Goal: Information Seeking & Learning: Learn about a topic

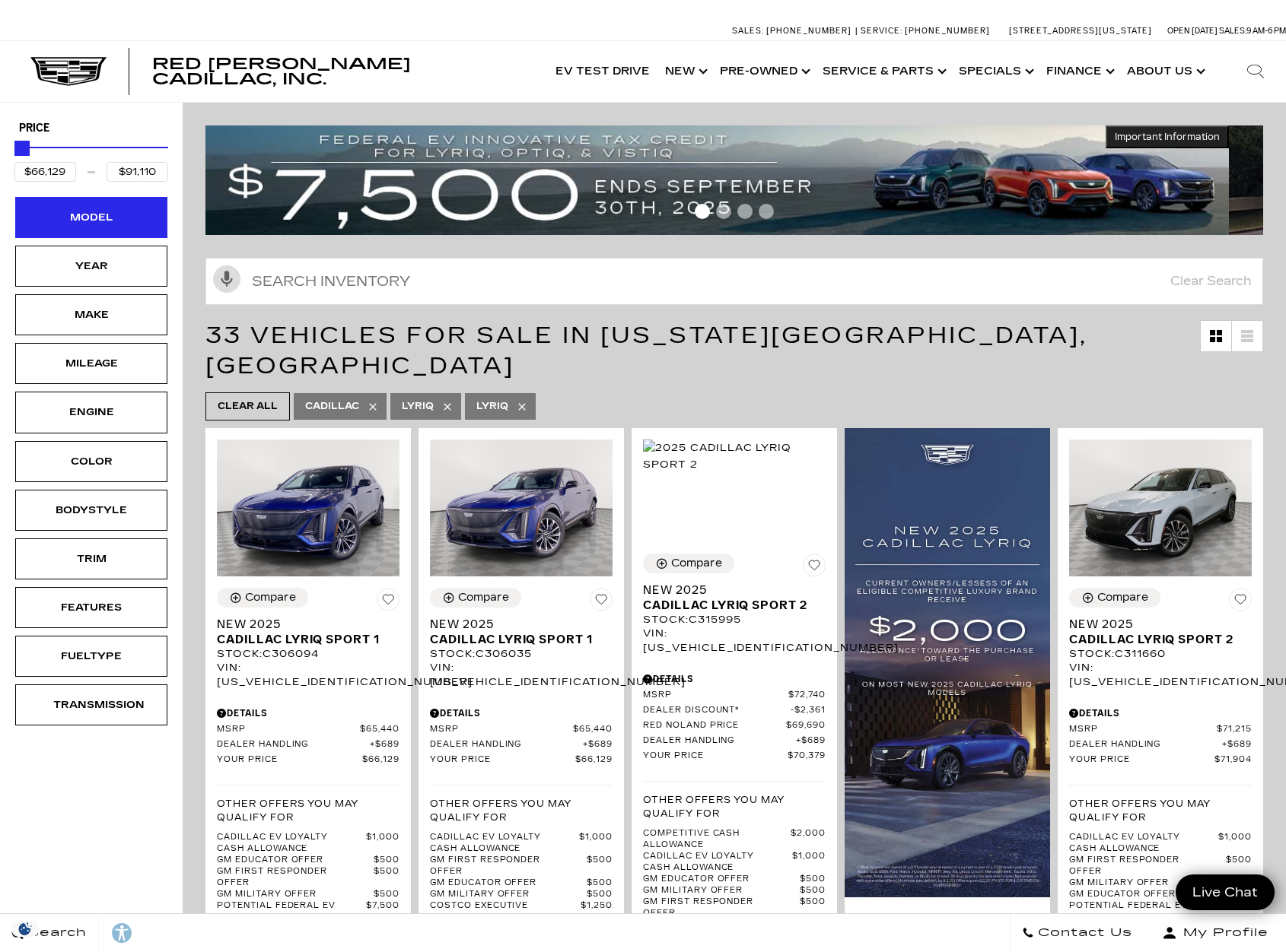
click at [99, 226] on div "Model" at bounding box center [92, 218] width 76 height 17
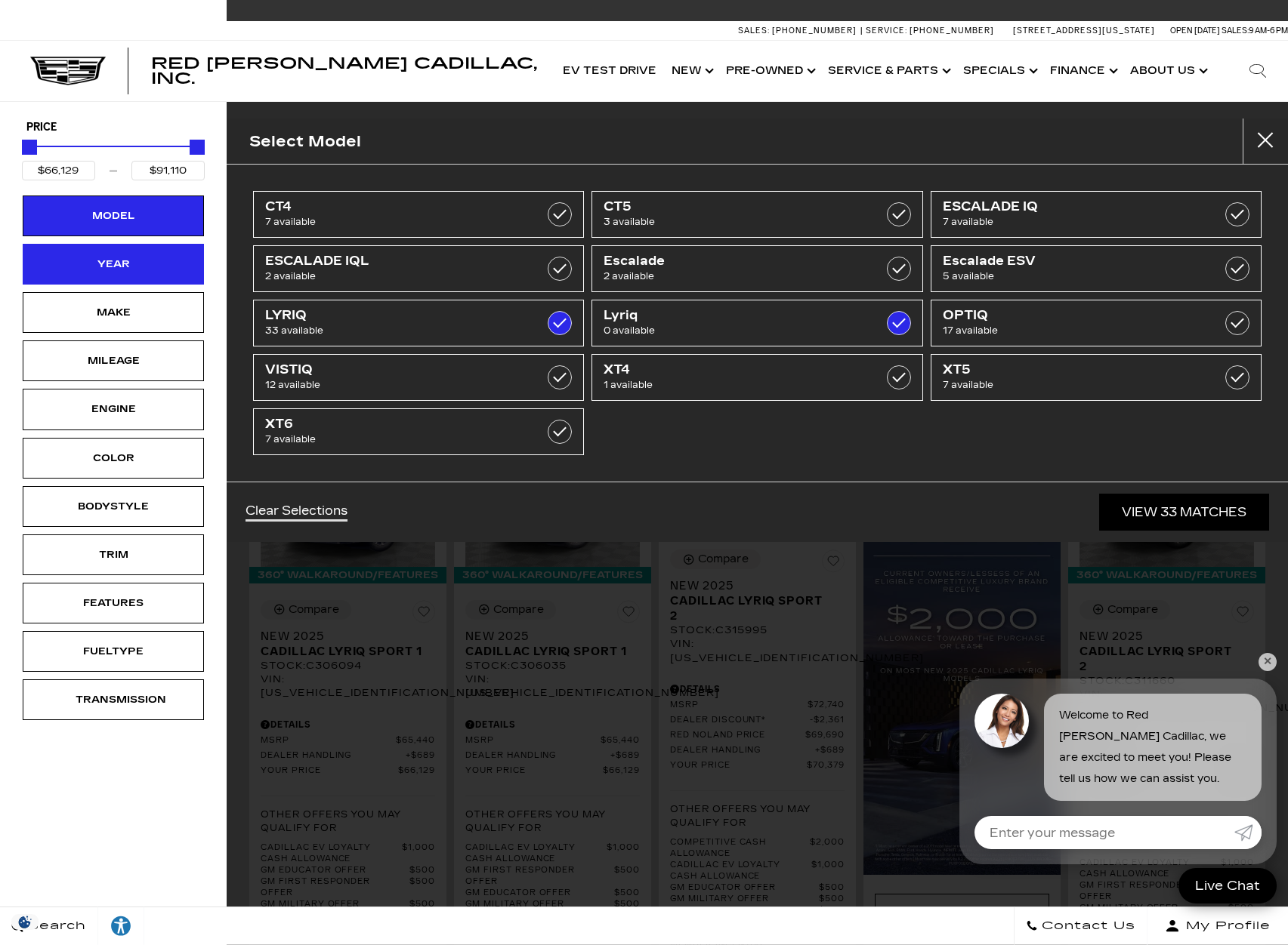
click at [120, 274] on div "Year" at bounding box center [112, 264] width 181 height 41
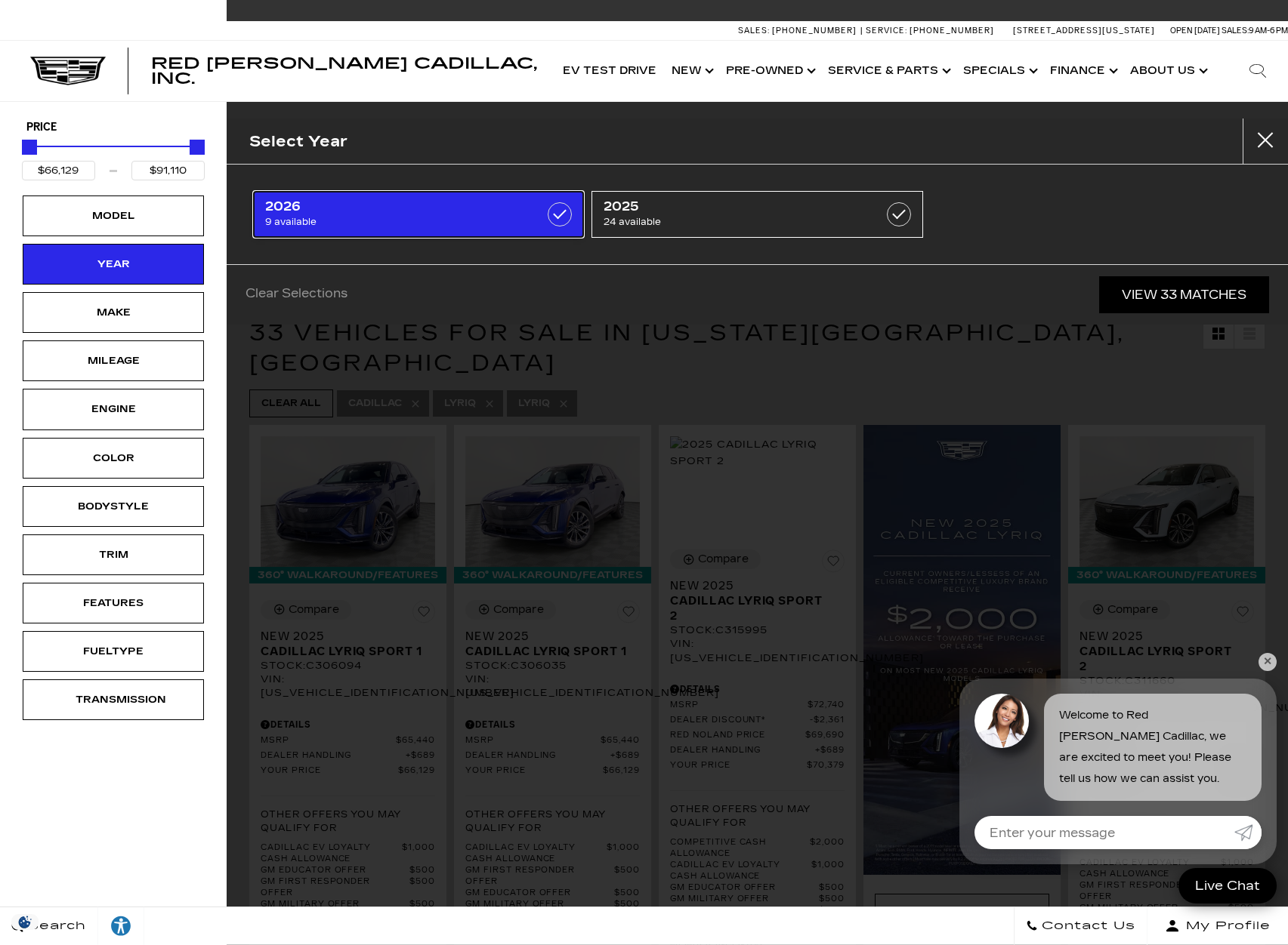
click at [333, 223] on span "9 available" at bounding box center [395, 222] width 260 height 15
type input "$81,285"
checkbox input "true"
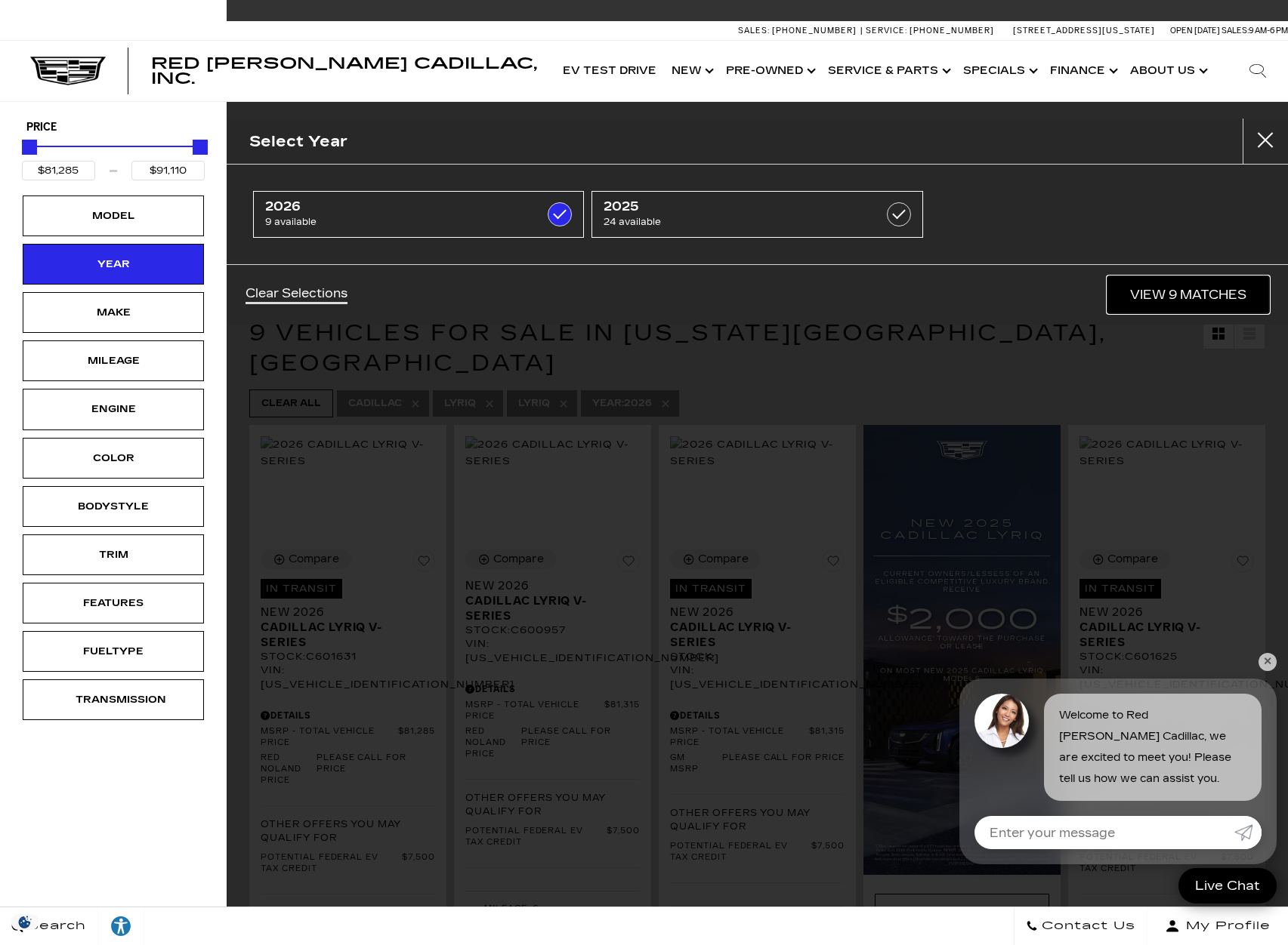
click at [1176, 287] on link "View 9 Matches" at bounding box center [1188, 295] width 162 height 37
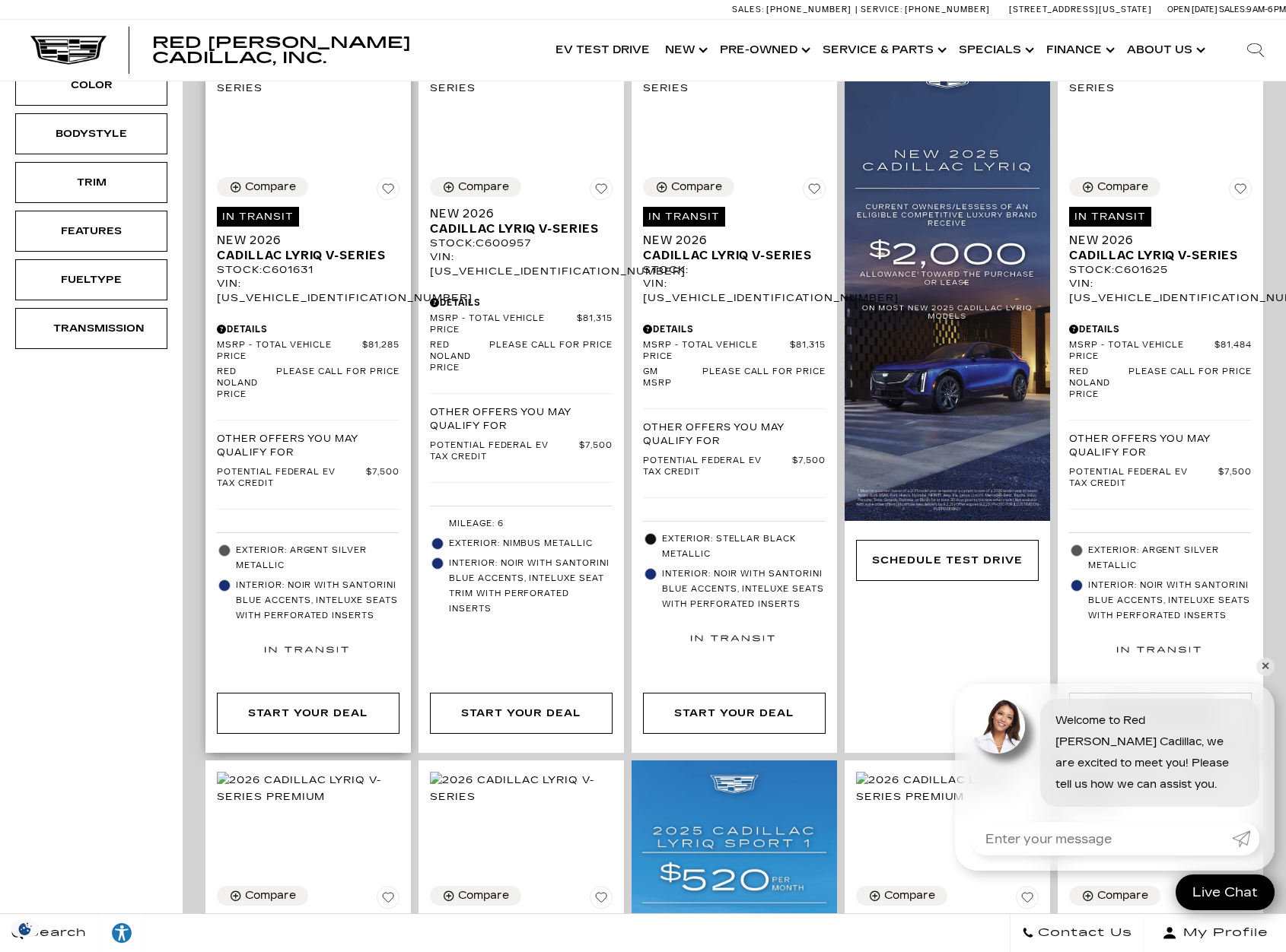
scroll to position [380, 0]
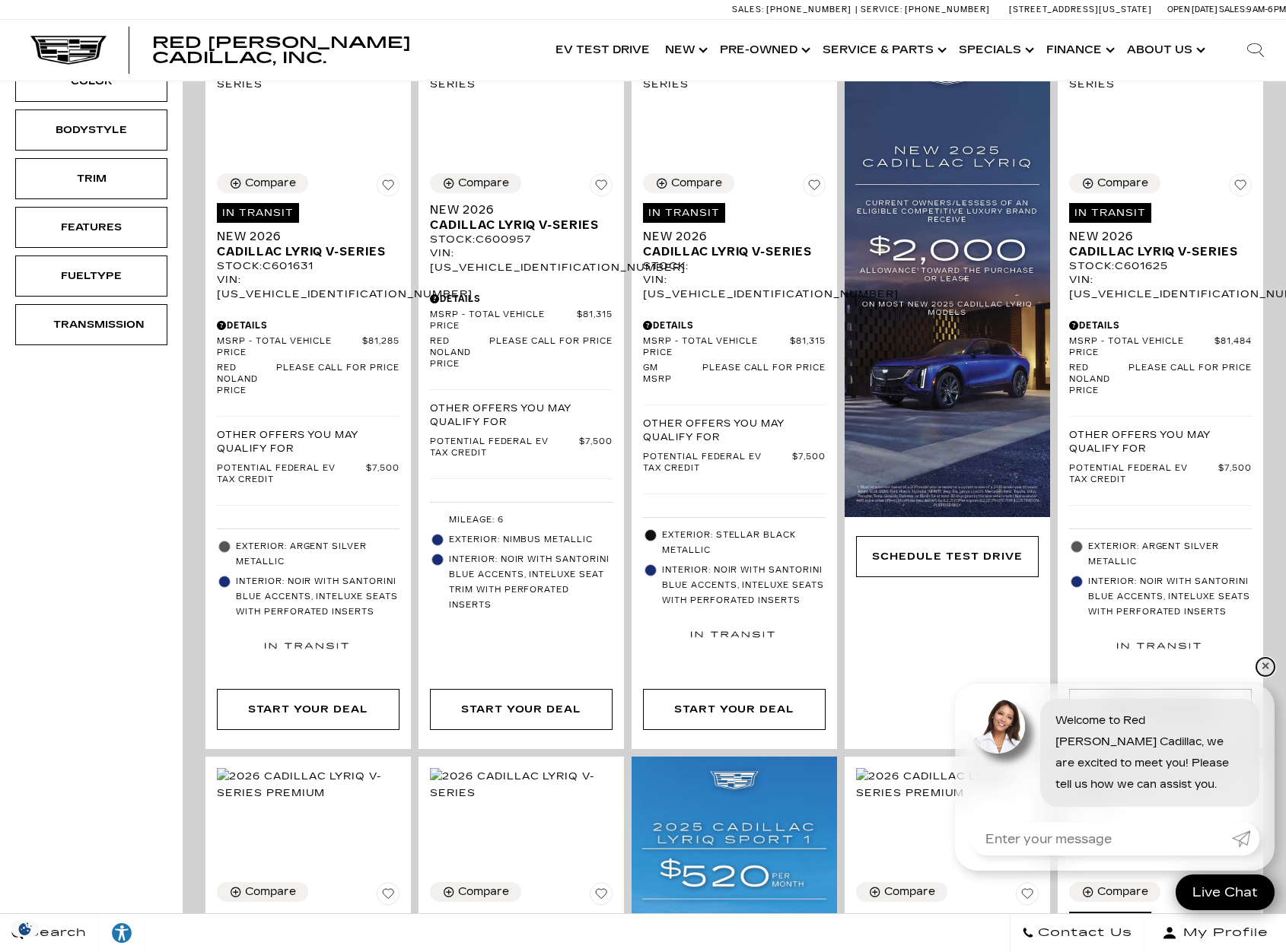
click at [1266, 665] on link "✕" at bounding box center [1266, 667] width 19 height 19
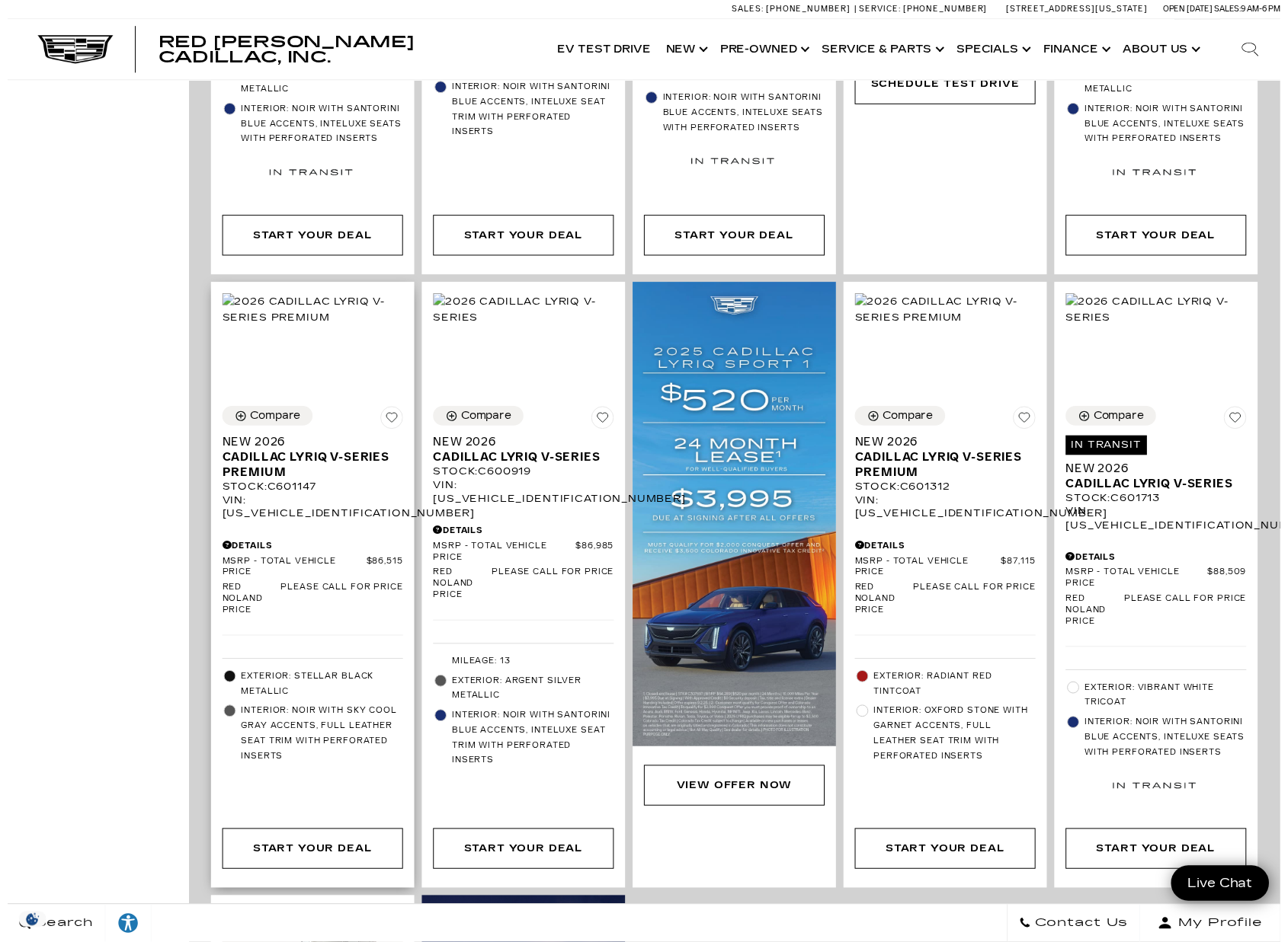
scroll to position [889, 0]
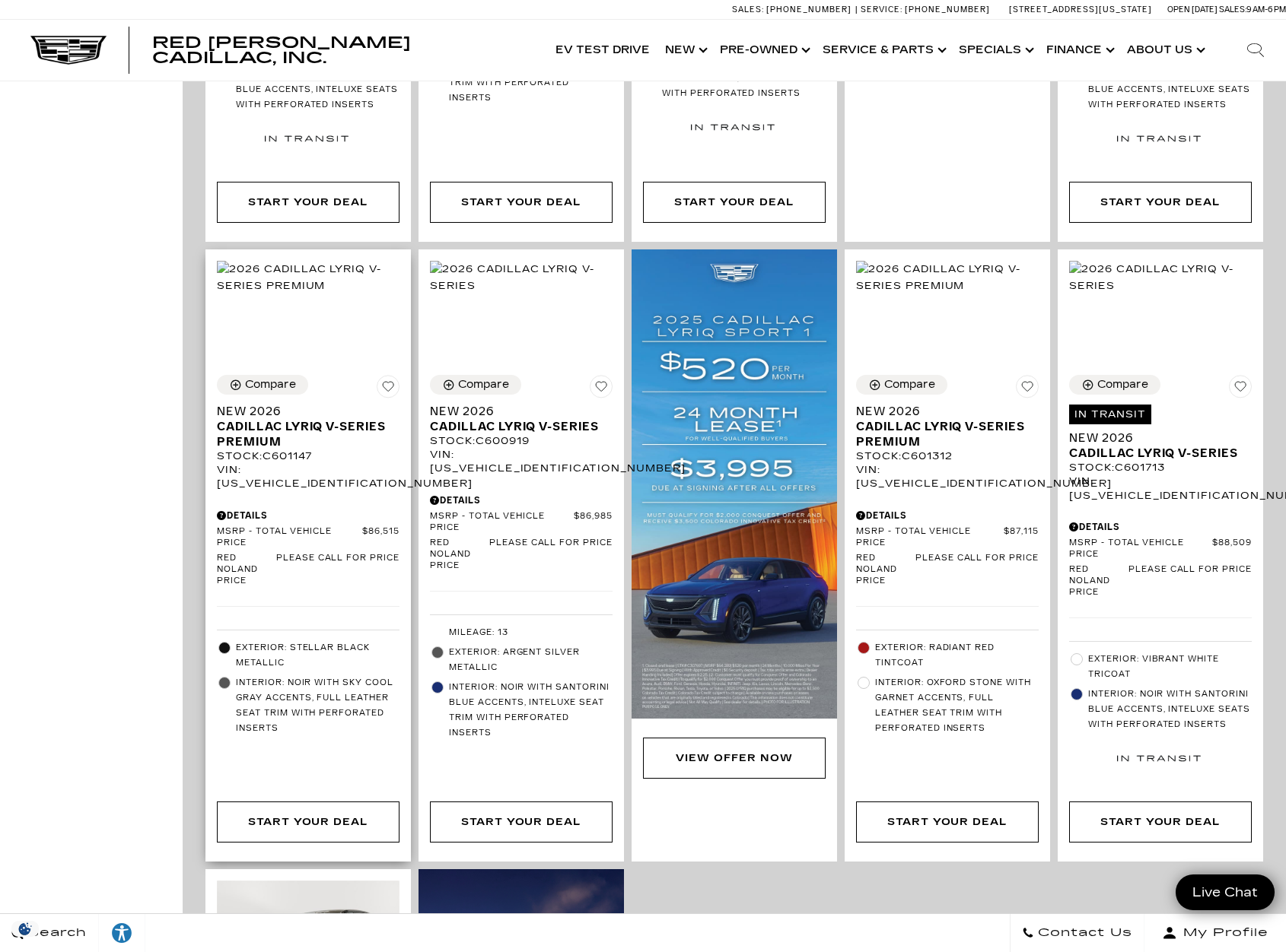
click at [399, 386] on button at bounding box center [388, 389] width 22 height 29
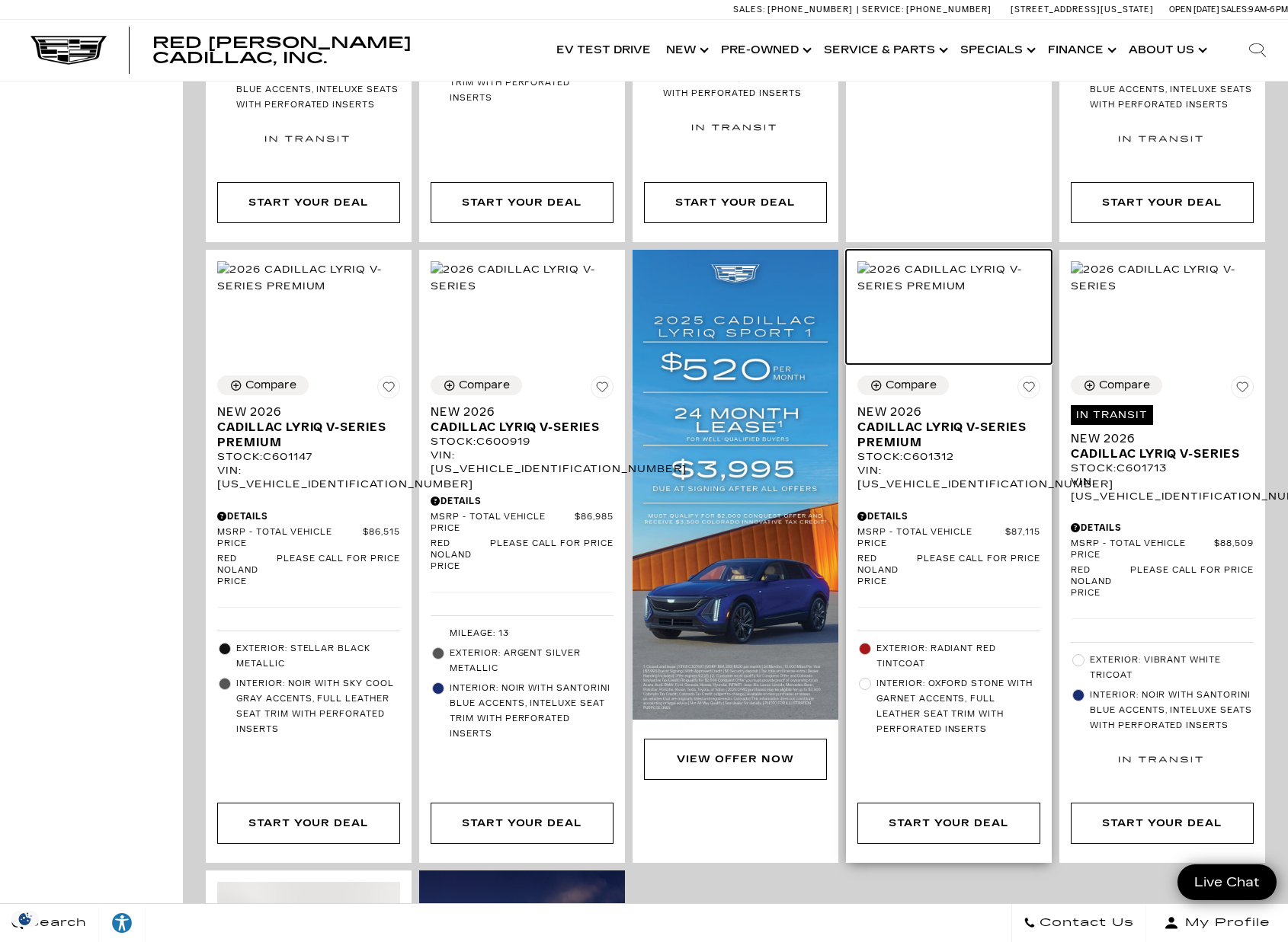
click at [950, 295] on img at bounding box center [949, 277] width 183 height 33
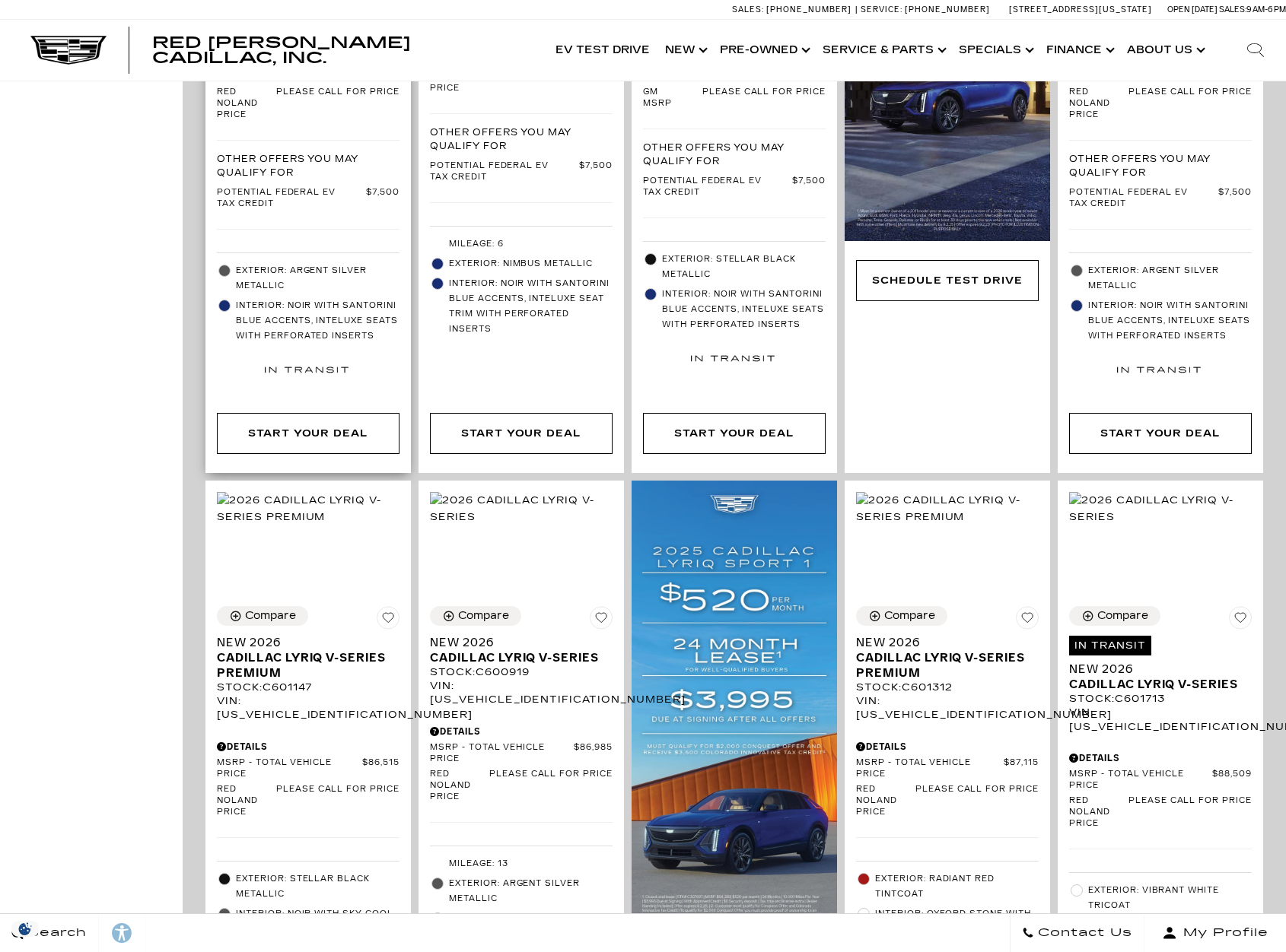
scroll to position [888, 0]
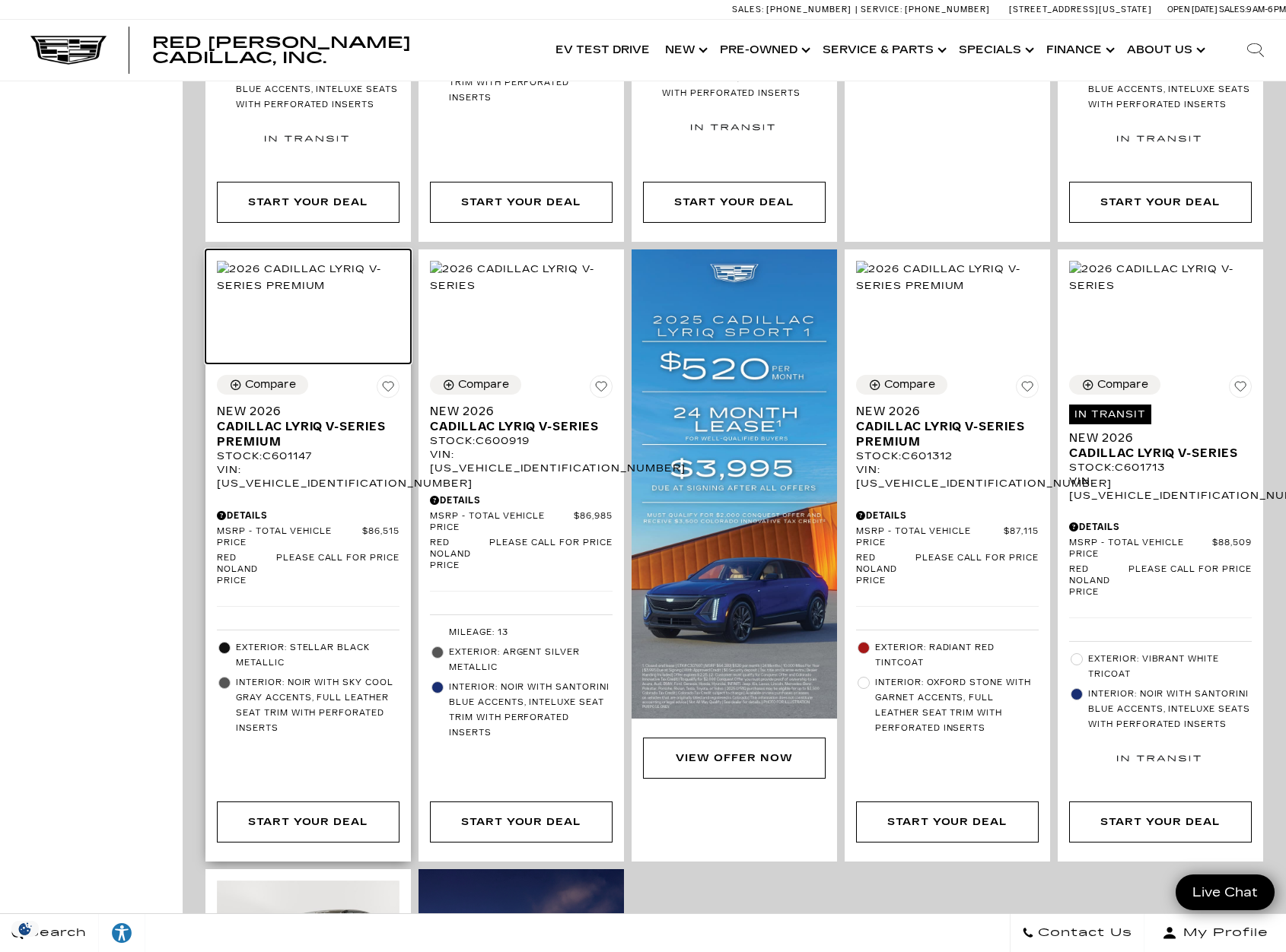
click at [331, 295] on img at bounding box center [308, 277] width 182 height 33
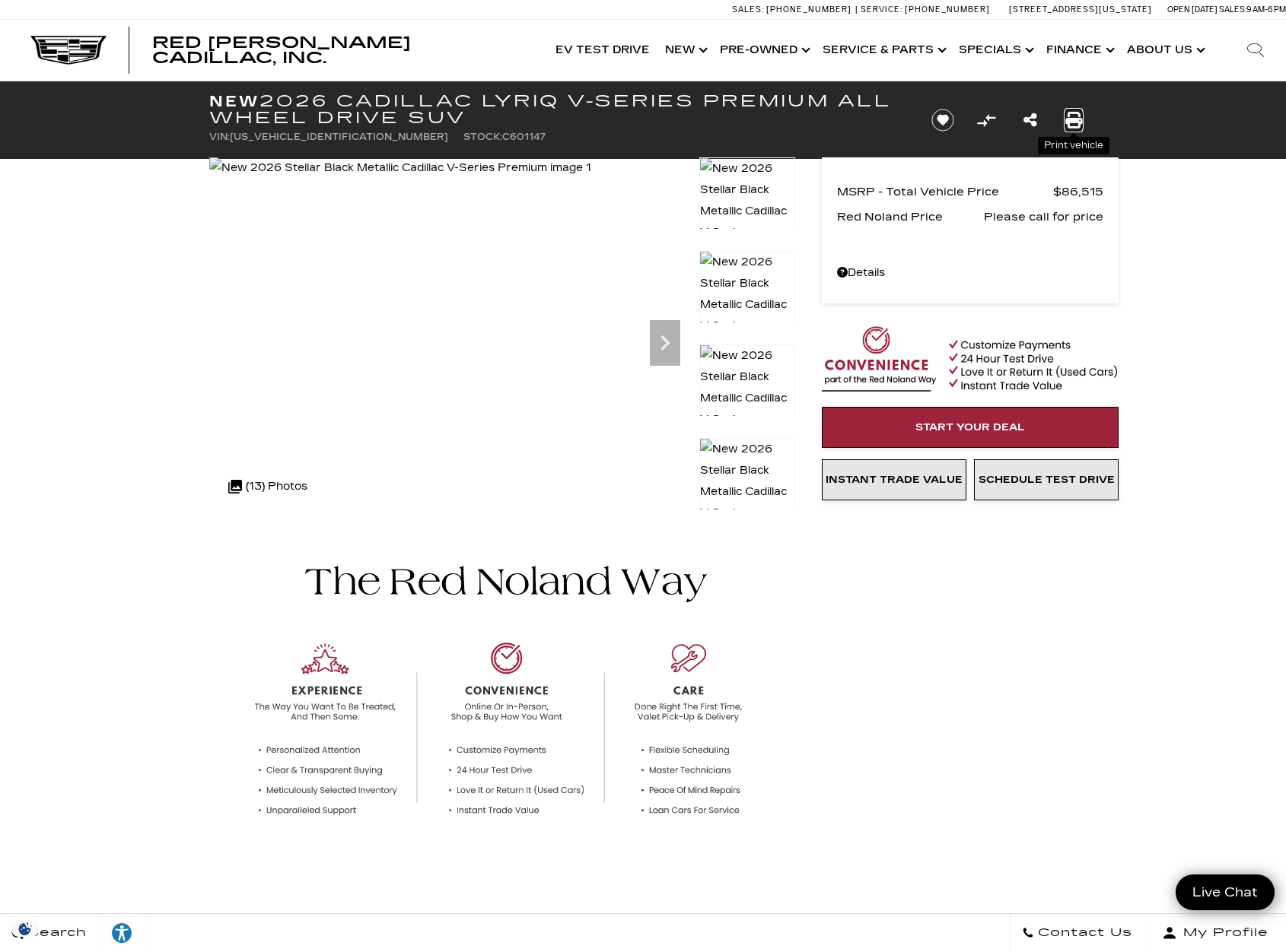
click at [1066, 117] on icon "Print this New 2026 Cadillac LYRIQ V-Series Premium All Wheel Drive SUV" at bounding box center [1073, 120] width 17 height 17
